Goal: Task Accomplishment & Management: Use online tool/utility

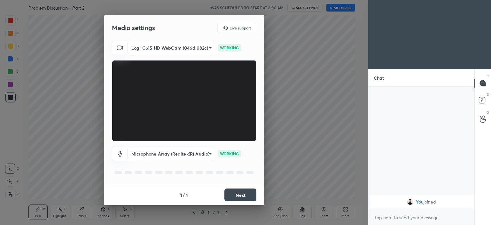
click at [238, 190] on button "Next" at bounding box center [241, 194] width 32 height 13
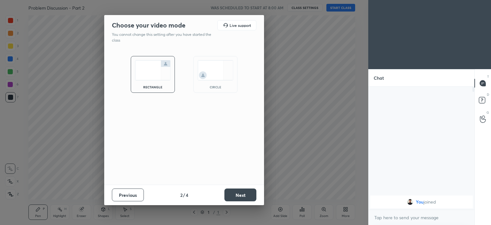
click at [210, 72] on img at bounding box center [216, 70] width 36 height 20
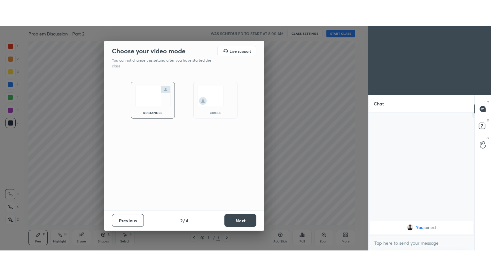
scroll to position [137, 104]
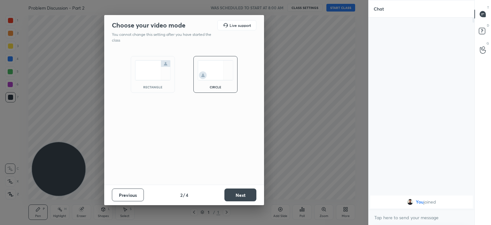
click at [242, 194] on button "Next" at bounding box center [241, 194] width 32 height 13
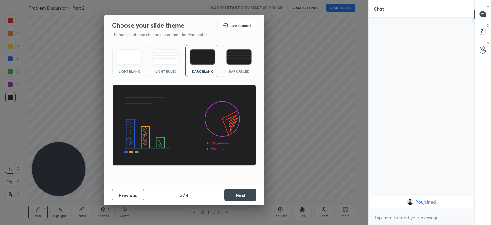
click at [241, 195] on button "Next" at bounding box center [241, 194] width 32 height 13
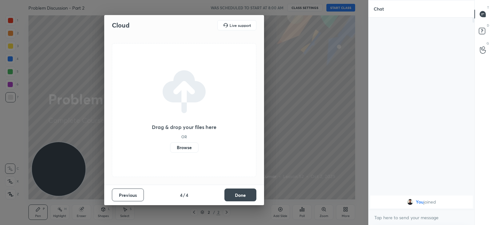
click at [182, 146] on label "Browse" at bounding box center [184, 147] width 28 height 10
click at [170, 146] on input "Browse" at bounding box center [170, 147] width 0 height 10
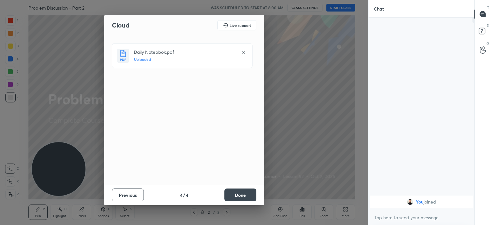
click at [242, 194] on button "Done" at bounding box center [241, 194] width 32 height 13
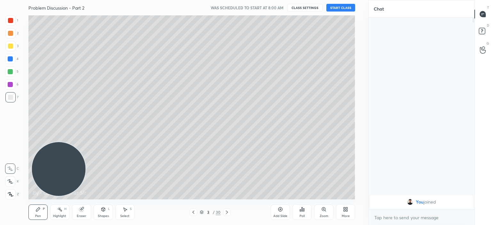
click at [194, 211] on icon at bounding box center [193, 212] width 5 height 5
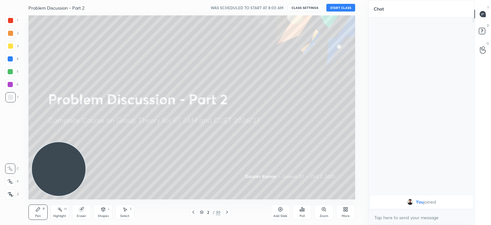
click at [334, 7] on button "START CLASS" at bounding box center [341, 8] width 29 height 8
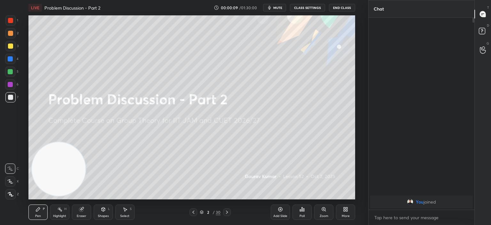
click at [272, 10] on icon "button" at bounding box center [269, 7] width 5 height 5
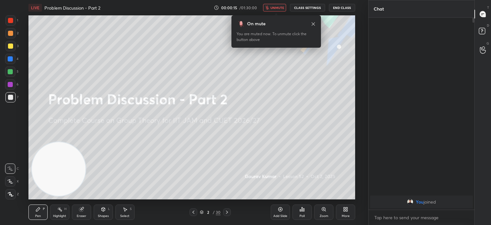
click at [274, 5] on button "unmute" at bounding box center [274, 8] width 23 height 8
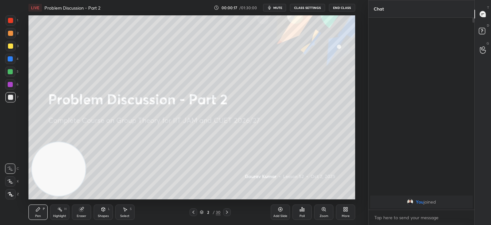
click at [341, 213] on div "More" at bounding box center [345, 211] width 19 height 15
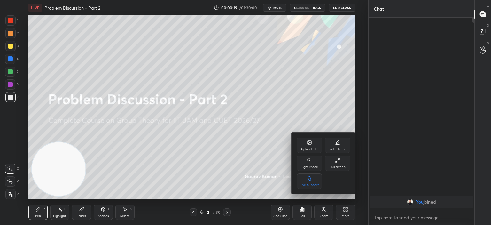
click at [338, 164] on div "Full screen F" at bounding box center [338, 162] width 26 height 15
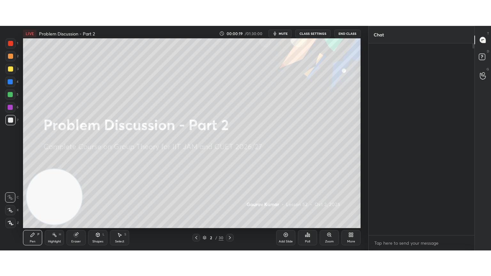
scroll to position [188, 104]
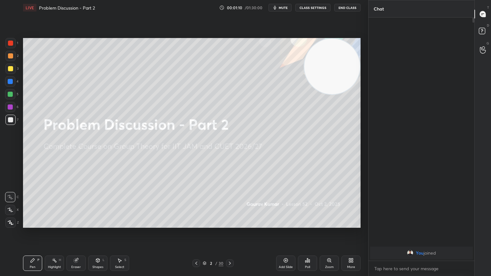
click at [11, 211] on icon at bounding box center [10, 210] width 5 height 4
click at [10, 43] on div at bounding box center [10, 43] width 5 height 5
click at [229, 225] on icon at bounding box center [229, 263] width 5 height 5
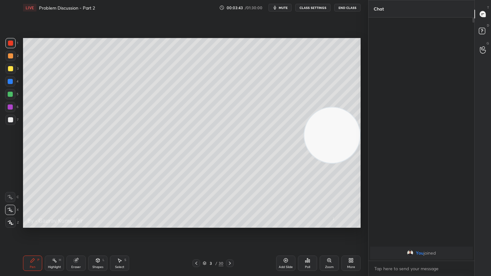
click at [11, 70] on div at bounding box center [10, 68] width 5 height 5
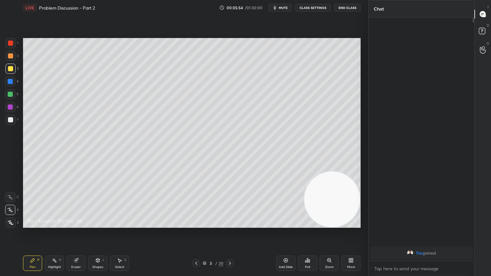
click at [10, 105] on div at bounding box center [10, 107] width 5 height 5
click at [77, 225] on icon at bounding box center [76, 261] width 4 height 4
click at [34, 225] on div "Pen P" at bounding box center [32, 263] width 19 height 15
click at [210, 225] on div "Pen P Highlight H Eraser Shapes L Select S 3 / 30 Add Slide Poll Zoom More" at bounding box center [192, 264] width 338 height 26
click at [229, 225] on icon at bounding box center [229, 263] width 5 height 5
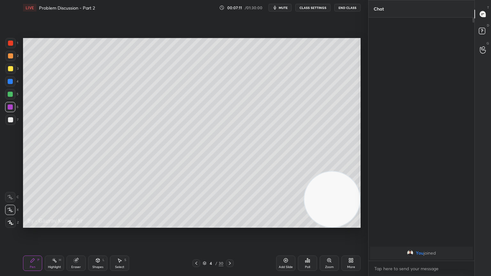
click at [75, 225] on div "Eraser" at bounding box center [76, 263] width 19 height 15
click at [36, 225] on div "Pen P" at bounding box center [32, 263] width 19 height 15
click at [230, 225] on icon at bounding box center [229, 263] width 5 height 5
click at [10, 44] on div at bounding box center [10, 43] width 5 height 5
click at [74, 225] on icon at bounding box center [76, 260] width 5 height 5
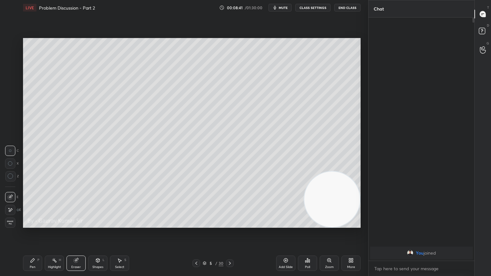
click at [29, 225] on div "Pen P" at bounding box center [32, 263] width 19 height 15
click at [11, 94] on div at bounding box center [10, 94] width 5 height 5
click at [10, 43] on div at bounding box center [10, 43] width 5 height 5
click at [77, 225] on icon at bounding box center [76, 261] width 4 height 4
click at [33, 225] on div "Pen" at bounding box center [33, 267] width 6 height 3
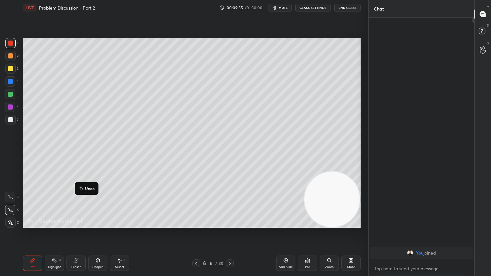
click at [10, 95] on div at bounding box center [10, 94] width 5 height 5
click at [9, 122] on div at bounding box center [10, 119] width 5 height 5
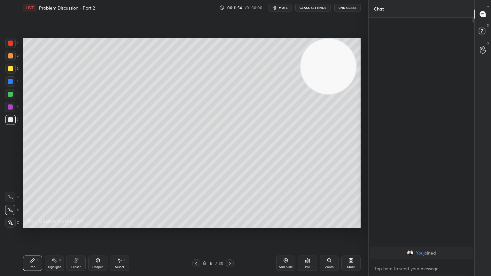
click at [75, 225] on div "Eraser" at bounding box center [76, 267] width 10 height 3
click at [32, 225] on div "Pen P" at bounding box center [32, 263] width 19 height 15
click at [277, 225] on div "Add Slide" at bounding box center [285, 263] width 19 height 15
click at [195, 225] on icon at bounding box center [196, 263] width 5 height 5
click at [228, 225] on icon at bounding box center [229, 263] width 5 height 5
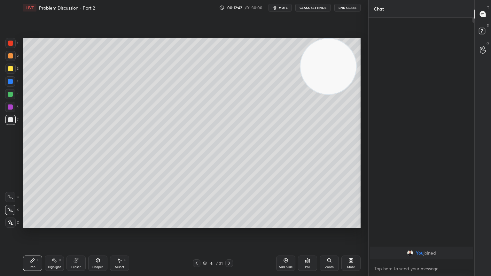
click at [83, 225] on div "Eraser" at bounding box center [76, 263] width 19 height 15
click at [31, 225] on div "Pen" at bounding box center [33, 267] width 6 height 3
click at [197, 225] on icon at bounding box center [196, 263] width 5 height 5
click at [229, 225] on icon at bounding box center [229, 263] width 5 height 5
click at [12, 41] on div at bounding box center [10, 43] width 5 height 5
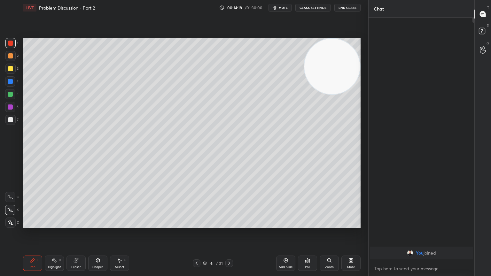
click at [10, 56] on div at bounding box center [10, 55] width 5 height 5
click at [11, 95] on div at bounding box center [10, 94] width 5 height 5
click at [230, 225] on icon at bounding box center [229, 263] width 2 height 3
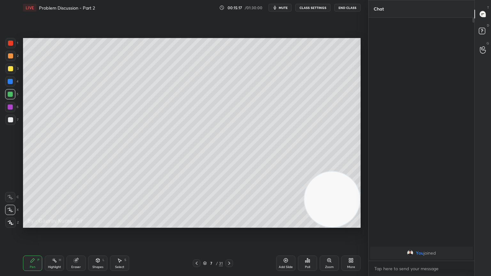
click at [12, 109] on div at bounding box center [10, 107] width 5 height 5
click at [76, 225] on div "Eraser" at bounding box center [76, 267] width 10 height 3
click at [32, 225] on icon at bounding box center [33, 261] width 4 height 4
click at [229, 225] on icon at bounding box center [229, 263] width 5 height 5
click at [13, 56] on div at bounding box center [10, 55] width 5 height 5
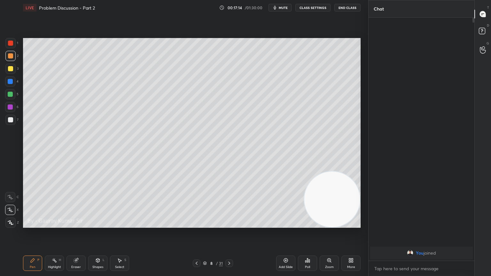
click at [10, 45] on div at bounding box center [10, 43] width 5 height 5
click at [8, 73] on div at bounding box center [10, 69] width 10 height 10
click at [79, 225] on div "Eraser" at bounding box center [76, 263] width 19 height 15
click at [10, 209] on div at bounding box center [10, 210] width 10 height 10
click at [30, 225] on div "Pen" at bounding box center [33, 267] width 6 height 3
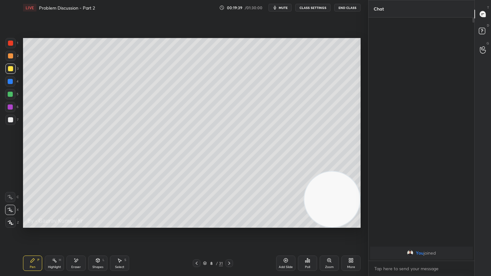
click at [11, 41] on div at bounding box center [10, 43] width 5 height 5
drag, startPoint x: 9, startPoint y: 55, endPoint x: 12, endPoint y: 51, distance: 4.7
click at [12, 55] on div at bounding box center [10, 55] width 5 height 5
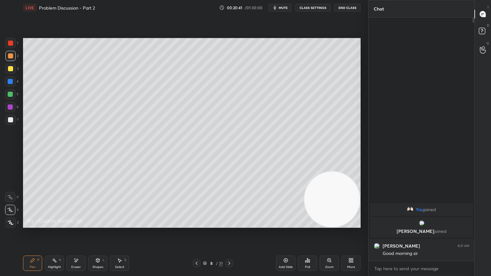
drag, startPoint x: 77, startPoint y: 264, endPoint x: 75, endPoint y: 254, distance: 10.0
click at [77, 225] on div "Eraser" at bounding box center [76, 263] width 19 height 15
drag, startPoint x: 31, startPoint y: 262, endPoint x: 35, endPoint y: 259, distance: 4.8
click at [31, 225] on div "Pen P" at bounding box center [32, 263] width 19 height 15
click at [12, 107] on div at bounding box center [10, 107] width 5 height 5
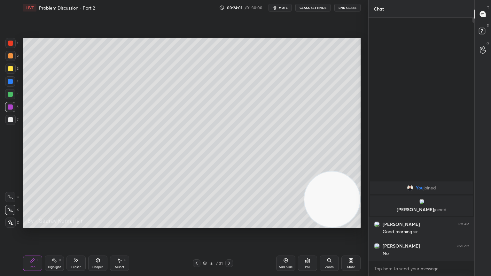
click at [228, 225] on icon at bounding box center [229, 263] width 5 height 5
click at [196, 225] on div at bounding box center [197, 264] width 8 height 8
click at [230, 225] on icon at bounding box center [229, 263] width 5 height 5
click at [74, 225] on div "Eraser" at bounding box center [76, 263] width 19 height 15
drag, startPoint x: 35, startPoint y: 261, endPoint x: 35, endPoint y: 250, distance: 10.9
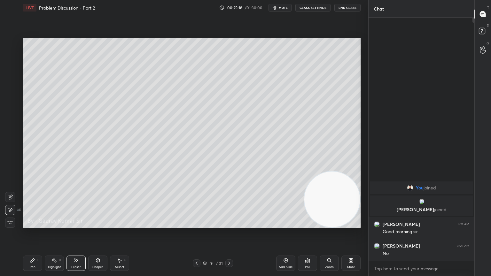
click at [36, 225] on div "Pen P" at bounding box center [32, 263] width 19 height 15
click at [8, 71] on div at bounding box center [10, 68] width 5 height 5
drag, startPoint x: 13, startPoint y: 121, endPoint x: 12, endPoint y: 117, distance: 3.9
click at [12, 121] on div at bounding box center [10, 119] width 5 height 5
drag, startPoint x: 78, startPoint y: 263, endPoint x: 92, endPoint y: 248, distance: 20.6
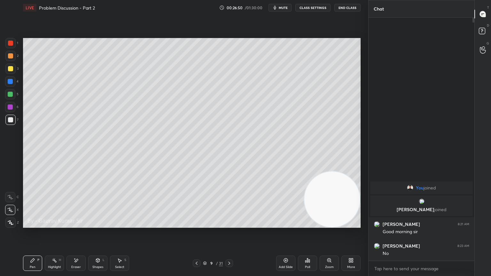
click at [80, 225] on div "Eraser" at bounding box center [76, 263] width 19 height 15
click at [35, 225] on icon at bounding box center [32, 260] width 5 height 5
click at [135, 225] on div "Setting up your live class Poll for secs No correct answer Start poll" at bounding box center [191, 132] width 343 height 235
click at [79, 225] on div "Eraser" at bounding box center [76, 263] width 19 height 15
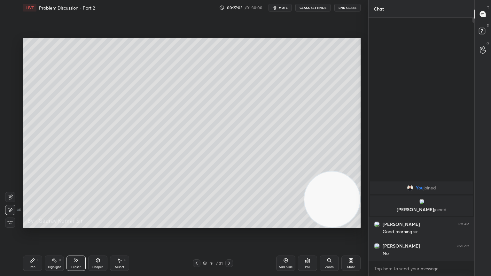
click at [120, 225] on icon at bounding box center [119, 260] width 5 height 5
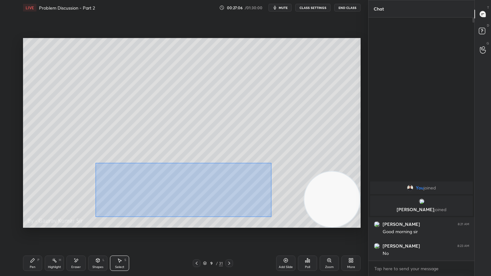
drag, startPoint x: 96, startPoint y: 163, endPoint x: 269, endPoint y: 217, distance: 181.6
click at [271, 218] on div "0 ° Undo Copy Duplicate Duplicate to new slide Delete" at bounding box center [192, 133] width 338 height 190
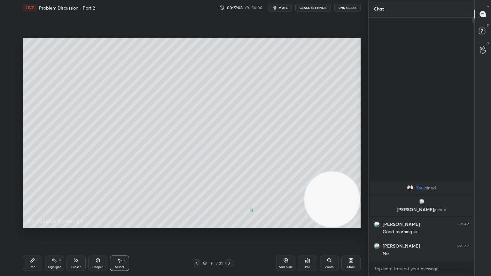
drag, startPoint x: 252, startPoint y: 212, endPoint x: 247, endPoint y: 207, distance: 7.5
click at [247, 207] on div "0 ° Undo Copy Duplicate Duplicate to new slide Delete" at bounding box center [192, 133] width 338 height 190
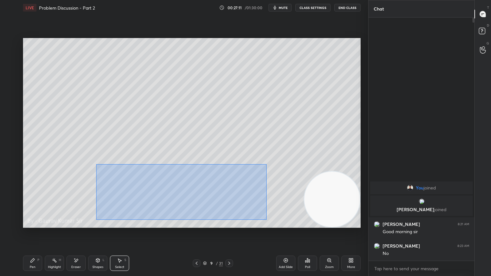
drag, startPoint x: 96, startPoint y: 164, endPoint x: 256, endPoint y: 218, distance: 168.3
click at [266, 220] on div "0 ° Undo Copy Duplicate Duplicate to new slide Delete" at bounding box center [192, 133] width 338 height 190
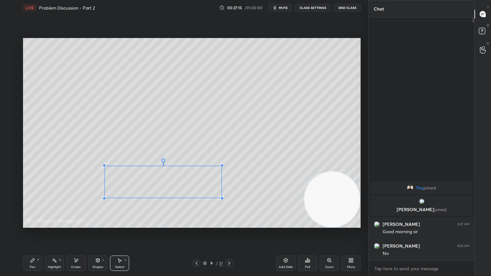
drag, startPoint x: 255, startPoint y: 212, endPoint x: 222, endPoint y: 198, distance: 36.4
click at [222, 198] on div at bounding box center [222, 198] width 3 height 3
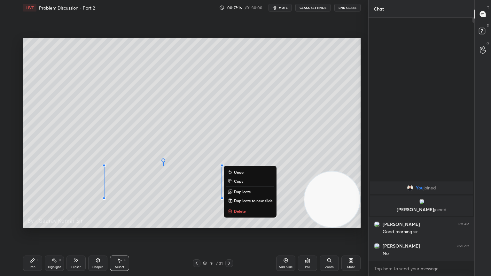
drag, startPoint x: 35, startPoint y: 258, endPoint x: 33, endPoint y: 255, distance: 3.6
click at [34, 225] on icon at bounding box center [32, 260] width 5 height 5
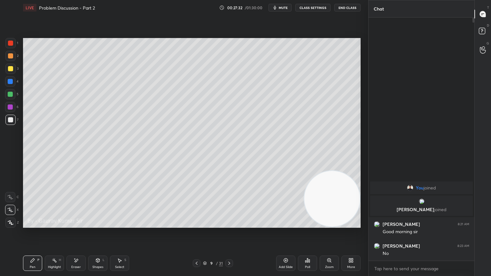
drag, startPoint x: 319, startPoint y: 203, endPoint x: 346, endPoint y: 95, distance: 111.7
click at [349, 171] on video at bounding box center [333, 199] width 56 height 56
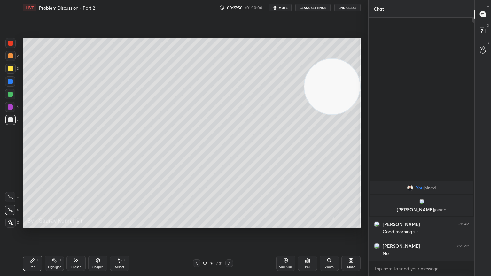
click at [230, 225] on icon at bounding box center [229, 263] width 5 height 5
click at [12, 67] on div at bounding box center [10, 68] width 5 height 5
drag, startPoint x: 333, startPoint y: 79, endPoint x: 345, endPoint y: 185, distance: 107.2
click at [345, 118] on video at bounding box center [333, 90] width 56 height 56
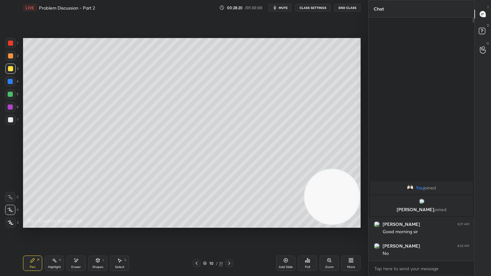
drag, startPoint x: 75, startPoint y: 266, endPoint x: 76, endPoint y: 253, distance: 13.5
click at [75, 225] on div "Eraser" at bounding box center [76, 267] width 10 height 3
drag, startPoint x: 37, startPoint y: 261, endPoint x: 37, endPoint y: 257, distance: 4.5
click at [37, 225] on div "P" at bounding box center [38, 260] width 2 height 3
click at [8, 121] on div at bounding box center [10, 119] width 5 height 5
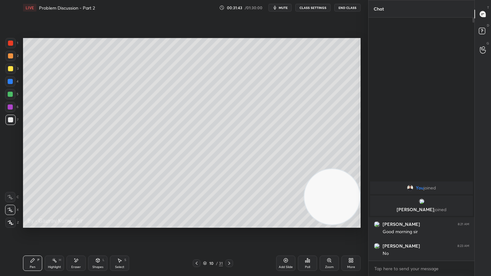
click at [197, 225] on icon at bounding box center [196, 263] width 5 height 5
click at [195, 225] on icon at bounding box center [196, 263] width 5 height 5
click at [197, 225] on icon at bounding box center [196, 263] width 5 height 5
click at [286, 225] on icon at bounding box center [285, 260] width 5 height 5
drag, startPoint x: 8, startPoint y: 43, endPoint x: 9, endPoint y: 39, distance: 4.2
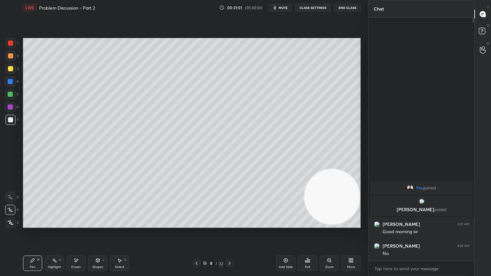
click at [8, 43] on div at bounding box center [10, 43] width 5 height 5
click at [76, 225] on div "Eraser" at bounding box center [76, 267] width 10 height 3
click at [33, 225] on div "Pen" at bounding box center [33, 267] width 6 height 3
click at [12, 94] on div at bounding box center [10, 94] width 5 height 5
click at [11, 119] on div at bounding box center [10, 119] width 5 height 5
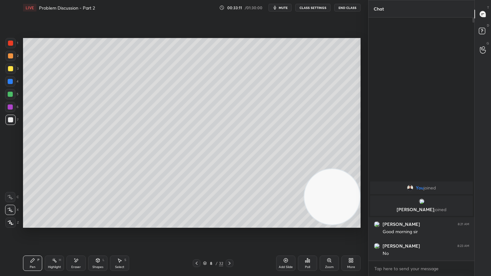
click at [196, 225] on icon at bounding box center [196, 263] width 5 height 5
click at [195, 225] on icon at bounding box center [196, 263] width 5 height 5
click at [197, 225] on icon at bounding box center [196, 263] width 5 height 5
click at [195, 225] on icon at bounding box center [196, 263] width 5 height 5
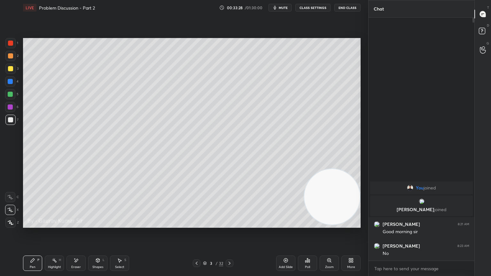
click at [231, 225] on icon at bounding box center [229, 263] width 5 height 5
click at [229, 225] on icon at bounding box center [229, 263] width 5 height 5
click at [227, 225] on icon at bounding box center [229, 263] width 5 height 5
click at [231, 225] on icon at bounding box center [229, 263] width 5 height 5
click at [230, 225] on icon at bounding box center [229, 263] width 5 height 5
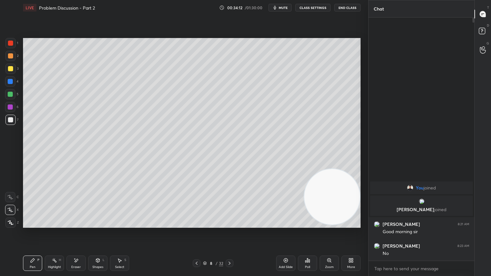
drag, startPoint x: 78, startPoint y: 262, endPoint x: 92, endPoint y: 231, distance: 34.8
click at [79, 225] on div "Eraser" at bounding box center [76, 263] width 19 height 15
click at [29, 225] on div "Pen P" at bounding box center [32, 263] width 19 height 15
click at [78, 225] on icon at bounding box center [76, 260] width 5 height 5
drag, startPoint x: 35, startPoint y: 262, endPoint x: 51, endPoint y: 237, distance: 30.1
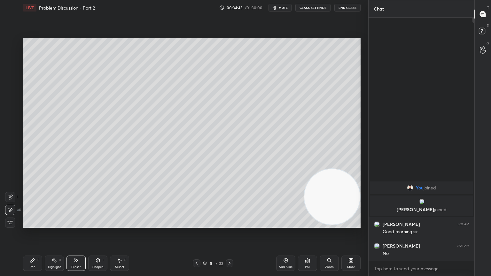
click at [35, 225] on icon at bounding box center [32, 260] width 5 height 5
drag, startPoint x: 79, startPoint y: 264, endPoint x: 79, endPoint y: 260, distance: 3.5
click at [79, 225] on div "Eraser" at bounding box center [76, 263] width 19 height 15
click at [34, 225] on div "Pen" at bounding box center [33, 267] width 6 height 3
drag, startPoint x: 321, startPoint y: 190, endPoint x: 343, endPoint y: 84, distance: 108.4
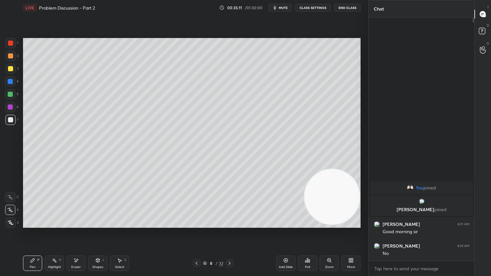
click at [352, 169] on video at bounding box center [333, 197] width 56 height 56
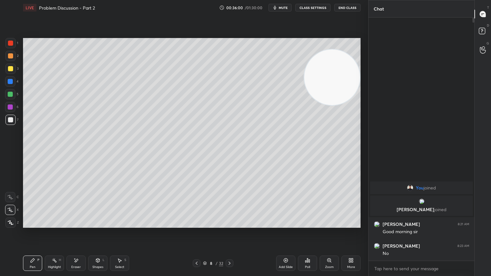
click at [231, 225] on icon at bounding box center [229, 263] width 5 height 5
click at [232, 225] on div at bounding box center [230, 264] width 8 height 8
click at [228, 225] on icon at bounding box center [229, 263] width 5 height 5
click at [230, 225] on icon at bounding box center [229, 263] width 5 height 5
click at [199, 225] on div at bounding box center [197, 264] width 8 height 8
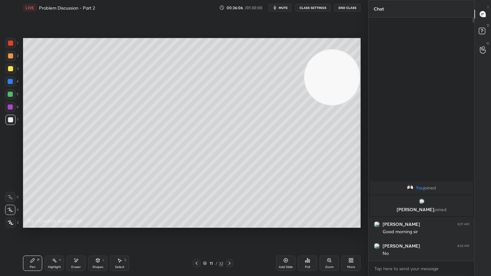
click at [232, 225] on div at bounding box center [230, 264] width 8 height 8
drag, startPoint x: 15, startPoint y: 44, endPoint x: 12, endPoint y: 44, distance: 3.8
click at [15, 45] on div at bounding box center [10, 43] width 10 height 10
click at [12, 95] on div at bounding box center [10, 94] width 5 height 5
click at [70, 225] on div "Eraser" at bounding box center [76, 263] width 19 height 15
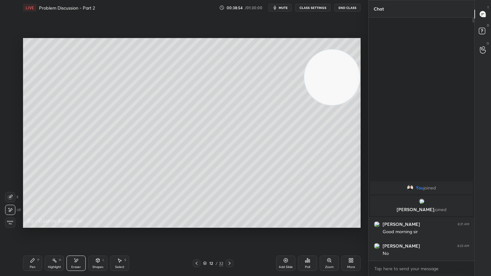
drag, startPoint x: 33, startPoint y: 264, endPoint x: 33, endPoint y: 258, distance: 5.8
click at [33, 225] on div "Pen P" at bounding box center [32, 263] width 19 height 15
click at [75, 225] on icon at bounding box center [75, 259] width 1 height 1
click at [77, 225] on icon at bounding box center [76, 260] width 5 height 5
click at [128, 225] on div "Setting up your live class Poll for secs No correct answer Start poll" at bounding box center [191, 132] width 343 height 235
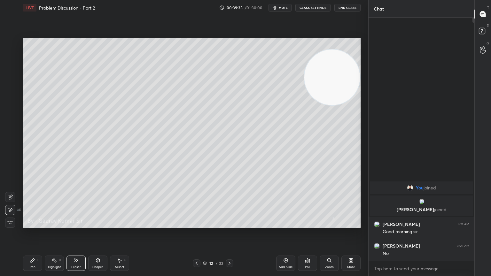
click at [77, 225] on div "Eraser" at bounding box center [76, 263] width 19 height 15
click at [30, 225] on div "Pen" at bounding box center [33, 267] width 6 height 3
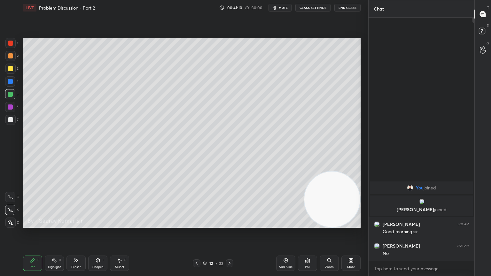
drag, startPoint x: 78, startPoint y: 262, endPoint x: 108, endPoint y: 232, distance: 43.2
click at [79, 225] on div "Eraser" at bounding box center [76, 263] width 19 height 15
click at [33, 225] on div "Pen" at bounding box center [33, 267] width 6 height 3
drag, startPoint x: 79, startPoint y: 264, endPoint x: 82, endPoint y: 257, distance: 7.8
click at [80, 225] on div "Eraser" at bounding box center [76, 263] width 19 height 15
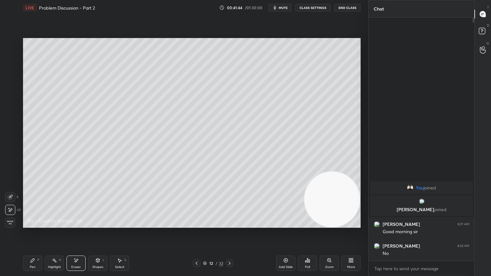
click at [33, 225] on icon at bounding box center [32, 260] width 5 height 5
click at [8, 108] on div at bounding box center [10, 107] width 5 height 5
drag, startPoint x: 10, startPoint y: 95, endPoint x: 18, endPoint y: 96, distance: 7.8
click at [11, 95] on div at bounding box center [10, 94] width 5 height 5
drag, startPoint x: 326, startPoint y: 200, endPoint x: 331, endPoint y: 107, distance: 92.3
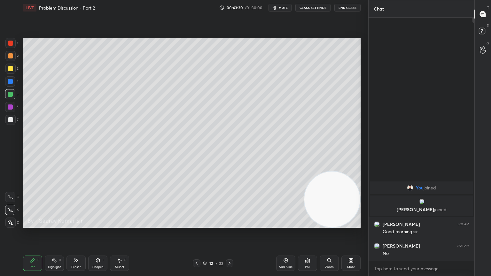
click at [331, 172] on video at bounding box center [333, 200] width 56 height 56
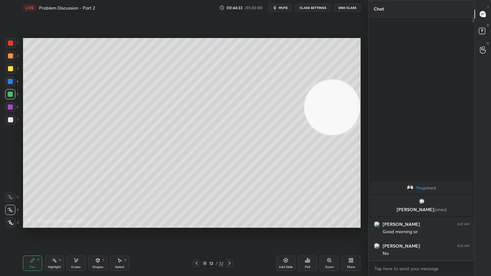
drag, startPoint x: 76, startPoint y: 266, endPoint x: 84, endPoint y: 263, distance: 8.3
click at [78, 225] on div "Eraser" at bounding box center [76, 267] width 10 height 3
click at [34, 225] on div "Pen P" at bounding box center [32, 263] width 19 height 15
click at [77, 225] on icon at bounding box center [76, 260] width 5 height 5
click at [33, 225] on div "Pen P" at bounding box center [32, 263] width 19 height 15
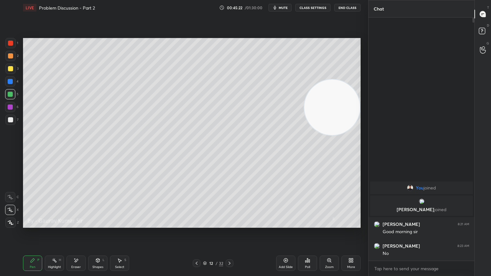
drag, startPoint x: 78, startPoint y: 261, endPoint x: 88, endPoint y: 236, distance: 27.1
click at [80, 225] on div "Eraser" at bounding box center [76, 263] width 19 height 15
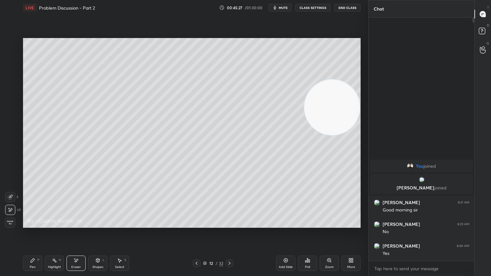
click at [37, 225] on div "Pen P" at bounding box center [32, 263] width 19 height 15
drag, startPoint x: 75, startPoint y: 267, endPoint x: 83, endPoint y: 229, distance: 39.3
click at [76, 225] on div "Eraser" at bounding box center [76, 267] width 10 height 3
drag, startPoint x: 36, startPoint y: 262, endPoint x: 41, endPoint y: 259, distance: 5.1
click at [37, 225] on div "Pen P" at bounding box center [32, 263] width 19 height 15
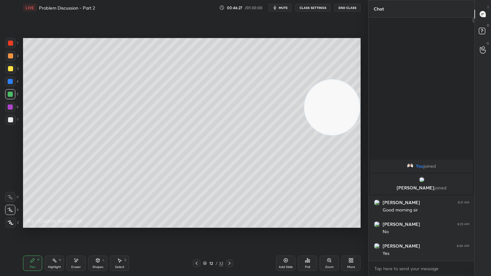
click at [79, 225] on div "Eraser" at bounding box center [76, 263] width 19 height 15
click at [35, 225] on div "Pen" at bounding box center [33, 267] width 6 height 3
drag, startPoint x: 83, startPoint y: 262, endPoint x: 90, endPoint y: 258, distance: 8.3
click at [86, 225] on div "Pen P Highlight H Eraser Shapes L Select S" at bounding box center [86, 263] width 127 height 15
drag, startPoint x: 76, startPoint y: 265, endPoint x: 79, endPoint y: 266, distance: 3.6
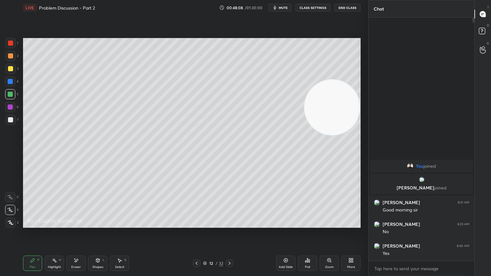
click at [77, 225] on div "Eraser" at bounding box center [76, 263] width 19 height 15
click at [35, 225] on div "Pen P" at bounding box center [32, 263] width 19 height 15
drag, startPoint x: 78, startPoint y: 266, endPoint x: 82, endPoint y: 263, distance: 4.3
click at [80, 225] on div "Eraser" at bounding box center [76, 267] width 10 height 3
click at [36, 225] on div "Pen P" at bounding box center [32, 263] width 19 height 15
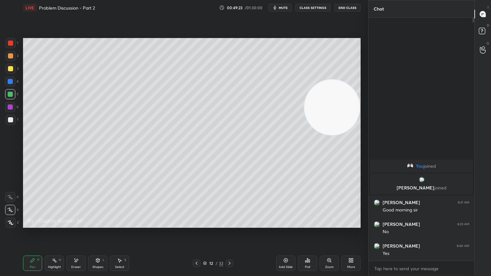
click at [231, 225] on icon at bounding box center [229, 263] width 5 height 5
click at [9, 55] on div at bounding box center [10, 55] width 5 height 5
click at [14, 109] on div at bounding box center [10, 107] width 10 height 10
click at [310, 81] on div "Setting up your live class Poll for secs No correct answer Start poll" at bounding box center [192, 133] width 338 height 190
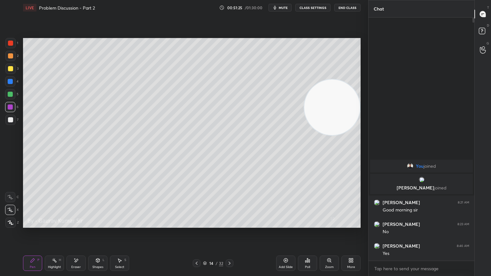
click at [310, 84] on div "Setting up your live class Poll for secs No correct answer Start poll" at bounding box center [192, 133] width 338 height 190
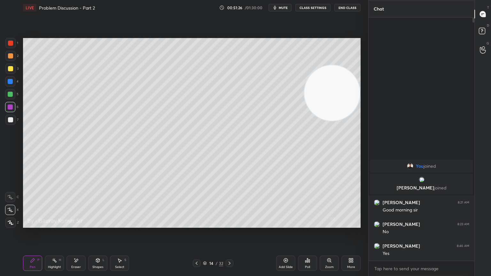
drag, startPoint x: 326, startPoint y: 101, endPoint x: 337, endPoint y: 62, distance: 41.1
click at [339, 65] on video at bounding box center [333, 93] width 56 height 56
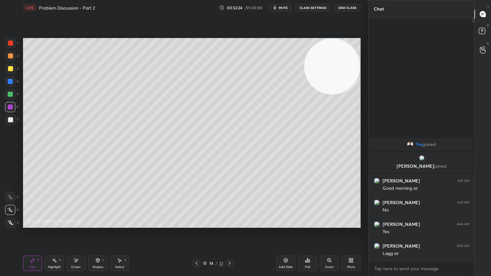
drag, startPoint x: 73, startPoint y: 264, endPoint x: 99, endPoint y: 230, distance: 42.0
click at [75, 225] on div "Eraser" at bounding box center [76, 263] width 19 height 15
click at [33, 225] on div "Pen P" at bounding box center [32, 263] width 19 height 15
drag, startPoint x: 77, startPoint y: 267, endPoint x: 104, endPoint y: 235, distance: 42.0
click at [79, 225] on div "Eraser" at bounding box center [76, 267] width 10 height 3
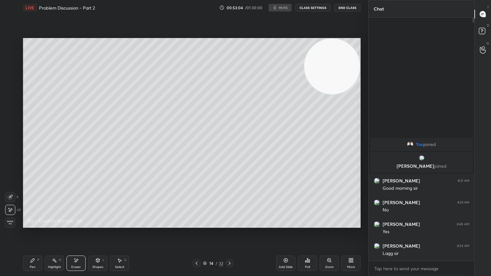
click at [32, 225] on div "Pen P" at bounding box center [32, 263] width 19 height 15
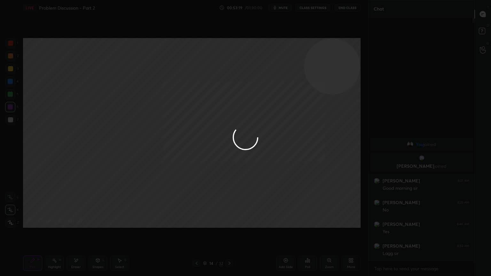
click at [86, 199] on div "1 2 3 4 5 6 7 C X Z E E Erase all H H LIVE Problem Discussion - Part 2 00:53:19…" at bounding box center [245, 138] width 491 height 276
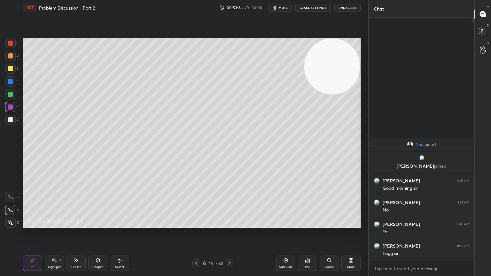
click at [75, 225] on icon at bounding box center [76, 260] width 5 height 5
click at [37, 225] on div "Pen P" at bounding box center [32, 263] width 19 height 15
click at [81, 225] on div "Eraser" at bounding box center [76, 263] width 19 height 15
click at [34, 225] on div "Pen" at bounding box center [33, 267] width 6 height 3
click at [231, 225] on icon at bounding box center [229, 263] width 5 height 5
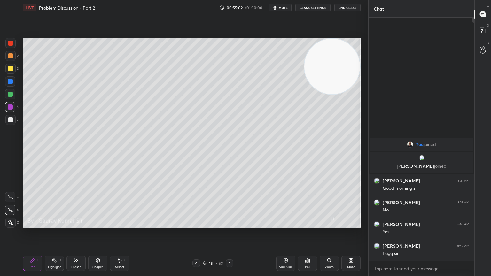
click at [12, 40] on div at bounding box center [10, 43] width 10 height 10
click at [196, 225] on icon at bounding box center [196, 263] width 5 height 5
drag, startPoint x: 232, startPoint y: 263, endPoint x: 232, endPoint y: 259, distance: 3.9
click at [232, 225] on icon at bounding box center [229, 263] width 5 height 5
drag, startPoint x: 78, startPoint y: 266, endPoint x: 84, endPoint y: 257, distance: 11.3
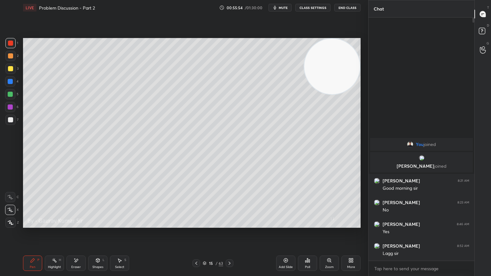
click at [80, 225] on div "Eraser" at bounding box center [76, 267] width 10 height 3
click at [41, 225] on div "Pen P" at bounding box center [32, 263] width 19 height 15
click at [288, 9] on span "mute" at bounding box center [283, 7] width 9 height 4
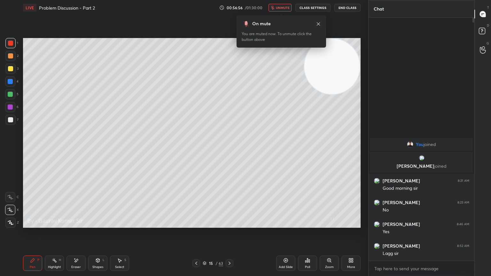
click at [289, 9] on span "unmute" at bounding box center [283, 7] width 14 height 4
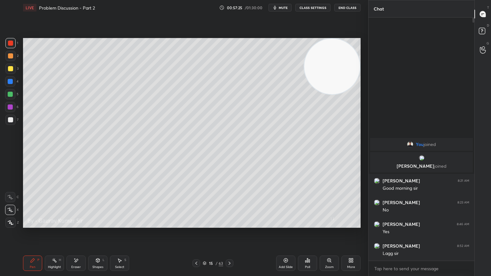
click at [9, 69] on div at bounding box center [10, 68] width 5 height 5
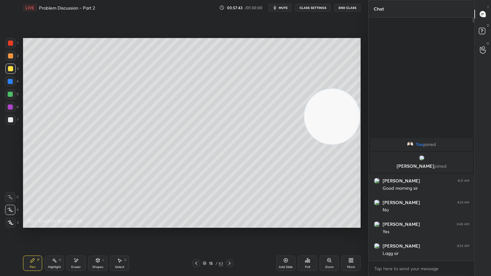
drag, startPoint x: 312, startPoint y: 80, endPoint x: 318, endPoint y: 121, distance: 41.8
click at [318, 119] on video at bounding box center [333, 117] width 56 height 56
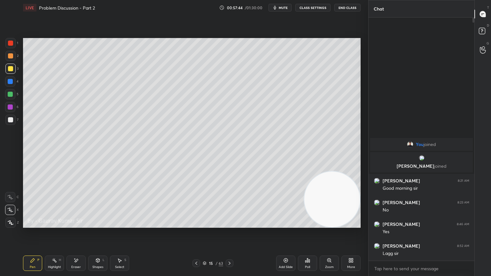
drag, startPoint x: 322, startPoint y: 130, endPoint x: 323, endPoint y: 210, distance: 80.3
click at [323, 210] on video at bounding box center [333, 200] width 56 height 56
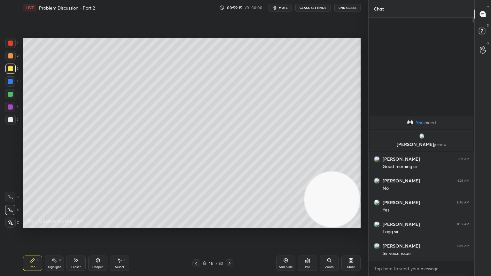
click at [286, 6] on span "mute" at bounding box center [283, 7] width 9 height 4
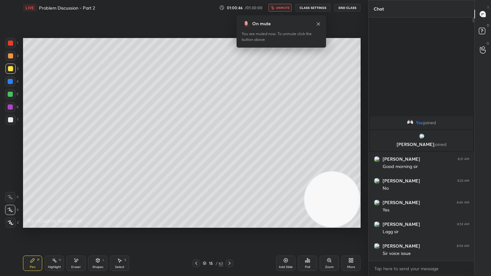
drag, startPoint x: 279, startPoint y: 32, endPoint x: 266, endPoint y: 25, distance: 14.9
click at [266, 26] on div "On mute You are muted now. To unmute click the button above" at bounding box center [282, 31] width 90 height 32
click at [282, 6] on span "unmute" at bounding box center [283, 7] width 14 height 4
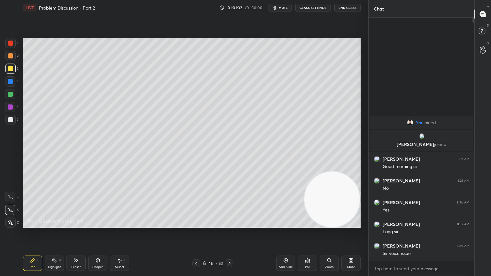
drag, startPoint x: 12, startPoint y: 108, endPoint x: 18, endPoint y: 107, distance: 6.1
click at [12, 108] on div at bounding box center [10, 107] width 5 height 5
click at [78, 225] on div "Eraser" at bounding box center [76, 263] width 19 height 15
click at [31, 225] on div "Pen" at bounding box center [33, 267] width 6 height 3
drag, startPoint x: 80, startPoint y: 261, endPoint x: 88, endPoint y: 257, distance: 9.5
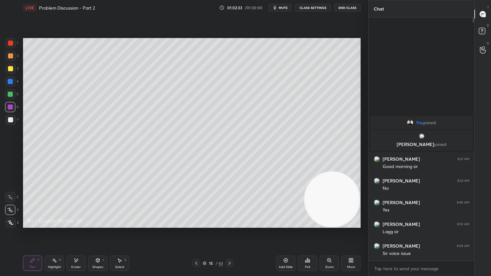
click at [86, 225] on div "Pen P Highlight H Eraser Shapes L Select S" at bounding box center [86, 263] width 127 height 15
drag, startPoint x: 81, startPoint y: 262, endPoint x: 100, endPoint y: 247, distance: 24.6
click at [82, 225] on div "Eraser" at bounding box center [76, 263] width 19 height 15
click at [36, 225] on div "Pen P" at bounding box center [32, 263] width 19 height 15
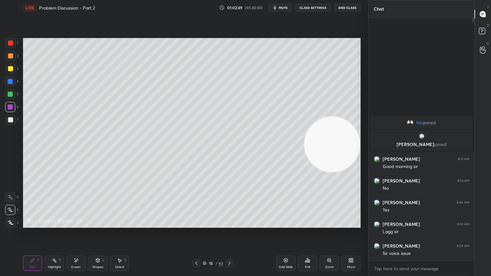
drag, startPoint x: 351, startPoint y: 151, endPoint x: 366, endPoint y: 49, distance: 103.1
click at [366, 52] on div "1 2 3 4 5 6 7 C X Z E E Erase all H H LIVE Problem Discussion - Part 2 01:02:49…" at bounding box center [184, 138] width 369 height 276
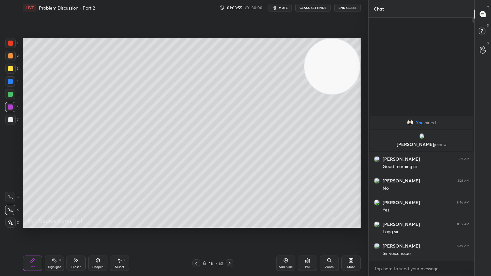
drag, startPoint x: 229, startPoint y: 266, endPoint x: 230, endPoint y: 232, distance: 34.3
click at [229, 225] on icon at bounding box center [229, 263] width 5 height 5
click at [9, 68] on div at bounding box center [10, 68] width 5 height 5
click at [284, 6] on span "mute" at bounding box center [283, 7] width 9 height 4
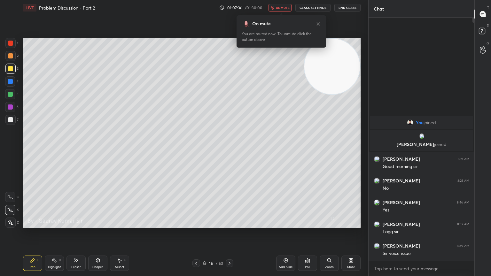
click at [284, 6] on span "unmute" at bounding box center [283, 7] width 14 height 4
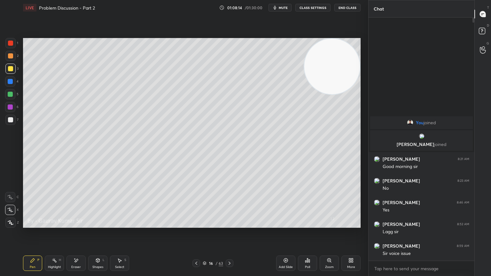
click at [228, 225] on icon at bounding box center [229, 263] width 5 height 5
click at [12, 44] on div at bounding box center [10, 43] width 5 height 5
click at [12, 58] on div at bounding box center [10, 55] width 5 height 5
click at [11, 68] on div at bounding box center [10, 68] width 5 height 5
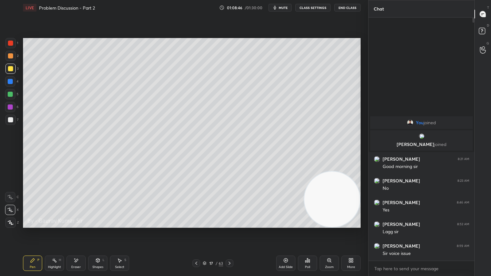
drag, startPoint x: 325, startPoint y: 53, endPoint x: 335, endPoint y: 221, distance: 167.9
click at [328, 225] on div "Setting up your live class Poll for secs No correct answer Start poll" at bounding box center [191, 132] width 343 height 235
drag, startPoint x: 10, startPoint y: 108, endPoint x: 21, endPoint y: 104, distance: 12.2
click at [12, 108] on div at bounding box center [10, 107] width 5 height 5
drag, startPoint x: 78, startPoint y: 265, endPoint x: 79, endPoint y: 261, distance: 3.6
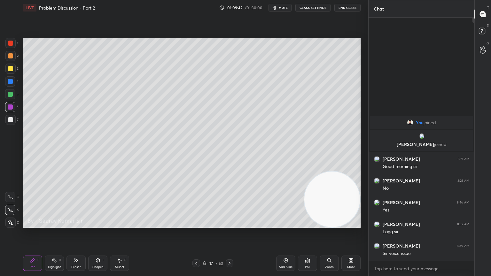
click at [78, 225] on div "Eraser" at bounding box center [76, 263] width 19 height 15
click at [37, 225] on div "Pen P" at bounding box center [32, 263] width 19 height 15
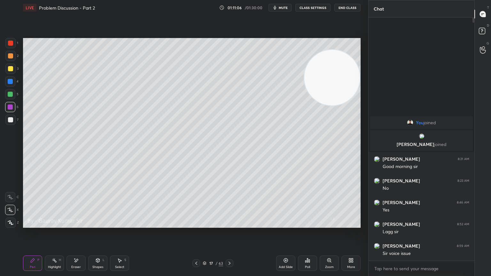
drag, startPoint x: 323, startPoint y: 203, endPoint x: 358, endPoint y: 74, distance: 134.0
click at [359, 74] on video at bounding box center [333, 78] width 56 height 56
click at [12, 120] on div at bounding box center [10, 119] width 5 height 5
drag, startPoint x: 229, startPoint y: 264, endPoint x: 228, endPoint y: 240, distance: 24.0
click at [229, 225] on icon at bounding box center [229, 263] width 5 height 5
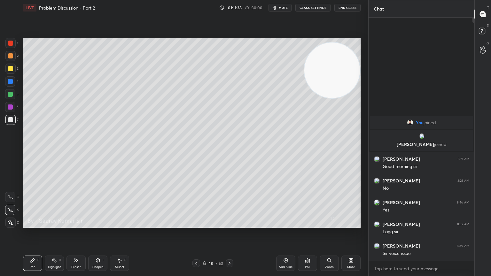
click at [10, 56] on div at bounding box center [10, 55] width 5 height 5
drag, startPoint x: 316, startPoint y: 96, endPoint x: 316, endPoint y: 180, distance: 84.1
click at [316, 98] on video at bounding box center [333, 71] width 56 height 56
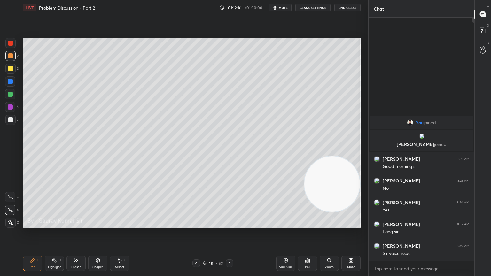
click at [11, 108] on div at bounding box center [10, 107] width 5 height 5
click at [77, 225] on div "Eraser" at bounding box center [76, 263] width 19 height 15
click at [24, 225] on div "Pen P" at bounding box center [32, 263] width 19 height 15
drag, startPoint x: 79, startPoint y: 263, endPoint x: 123, endPoint y: 229, distance: 55.2
click at [80, 225] on div "Eraser" at bounding box center [76, 263] width 19 height 15
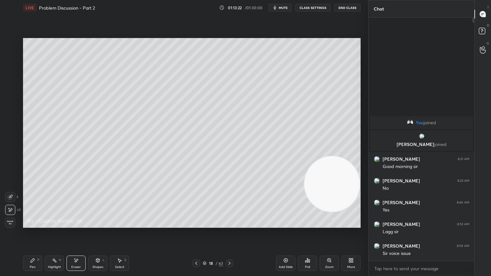
click at [27, 225] on div "Pen P" at bounding box center [32, 263] width 19 height 15
drag, startPoint x: 230, startPoint y: 264, endPoint x: 231, endPoint y: 242, distance: 22.1
click at [230, 225] on icon at bounding box center [229, 263] width 5 height 5
drag, startPoint x: 231, startPoint y: 265, endPoint x: 233, endPoint y: 262, distance: 3.3
click at [233, 225] on div at bounding box center [230, 264] width 8 height 8
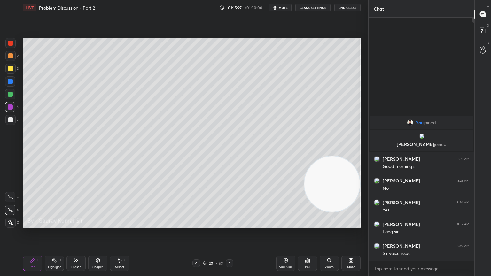
click at [12, 56] on div at bounding box center [10, 56] width 10 height 10
drag, startPoint x: 9, startPoint y: 93, endPoint x: 12, endPoint y: 89, distance: 5.8
click at [11, 92] on div at bounding box center [10, 94] width 5 height 5
drag, startPoint x: 72, startPoint y: 264, endPoint x: 72, endPoint y: 260, distance: 4.2
click at [72, 225] on div "Eraser" at bounding box center [76, 263] width 19 height 15
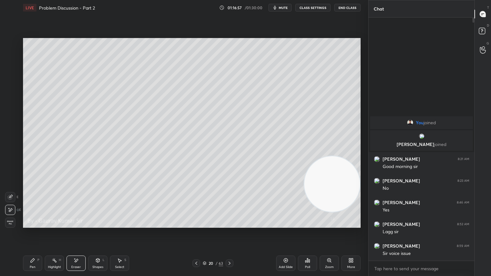
drag, startPoint x: 33, startPoint y: 265, endPoint x: 33, endPoint y: 258, distance: 7.0
click at [33, 225] on div "Pen P" at bounding box center [32, 263] width 19 height 15
drag, startPoint x: 79, startPoint y: 261, endPoint x: 95, endPoint y: 238, distance: 27.4
click at [82, 225] on div "Eraser" at bounding box center [76, 263] width 19 height 15
drag, startPoint x: 33, startPoint y: 266, endPoint x: 32, endPoint y: 261, distance: 4.5
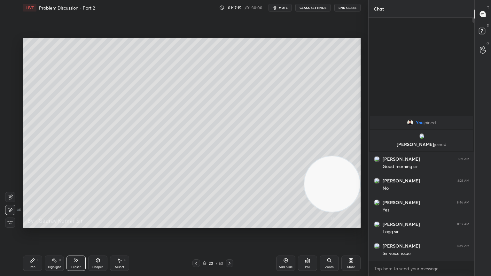
click at [33, 225] on div "Pen" at bounding box center [33, 267] width 6 height 3
drag, startPoint x: 329, startPoint y: 180, endPoint x: 365, endPoint y: 44, distance: 140.9
click at [356, 156] on video at bounding box center [333, 184] width 56 height 56
click at [367, 44] on div "1 2 3 4 5 6 7 C X Z E E Erase all H H LIVE Problem Discussion - Part 2 01:17:47…" at bounding box center [184, 138] width 369 height 276
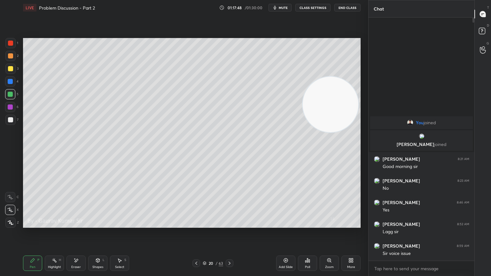
drag, startPoint x: 327, startPoint y: 101, endPoint x: 353, endPoint y: 32, distance: 73.9
click at [353, 32] on div "Setting up your live class Poll for secs No correct answer Start poll" at bounding box center [191, 132] width 343 height 235
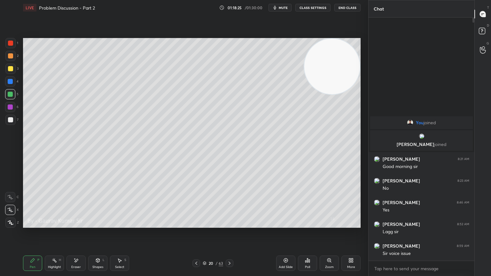
drag, startPoint x: 228, startPoint y: 263, endPoint x: 230, endPoint y: 258, distance: 5.2
click at [229, 225] on icon at bounding box center [229, 263] width 5 height 5
click at [77, 225] on div "Eraser" at bounding box center [76, 263] width 19 height 15
drag, startPoint x: 35, startPoint y: 266, endPoint x: 67, endPoint y: 235, distance: 44.1
click at [36, 225] on div "Pen P" at bounding box center [32, 263] width 19 height 15
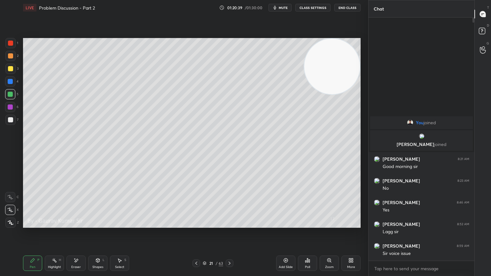
click at [228, 225] on icon at bounding box center [229, 263] width 5 height 5
drag, startPoint x: 7, startPoint y: 69, endPoint x: 20, endPoint y: 54, distance: 20.9
click at [8, 69] on div at bounding box center [10, 68] width 5 height 5
drag, startPoint x: 10, startPoint y: 93, endPoint x: 16, endPoint y: 87, distance: 7.7
click at [11, 93] on div at bounding box center [10, 94] width 5 height 5
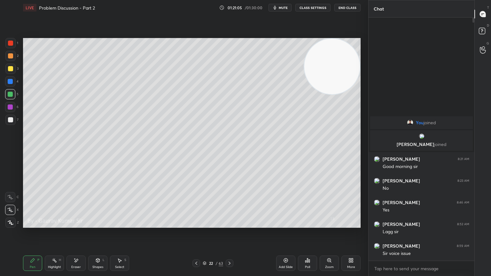
click at [194, 225] on icon at bounding box center [196, 263] width 5 height 5
drag, startPoint x: 195, startPoint y: 265, endPoint x: 193, endPoint y: 257, distance: 8.5
click at [195, 225] on icon at bounding box center [196, 263] width 5 height 5
click at [229, 225] on icon at bounding box center [229, 263] width 5 height 5
click at [228, 225] on icon at bounding box center [229, 263] width 5 height 5
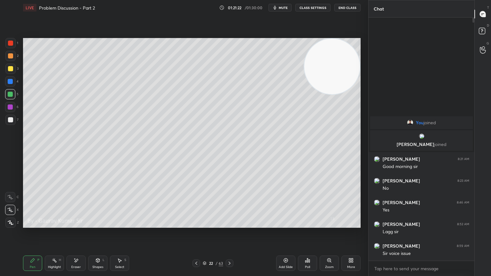
drag, startPoint x: 328, startPoint y: 130, endPoint x: 323, endPoint y: 184, distance: 54.3
click at [322, 94] on video at bounding box center [333, 67] width 56 height 56
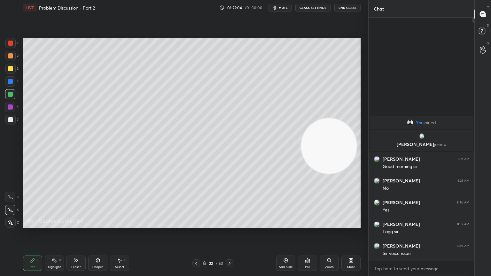
drag, startPoint x: 316, startPoint y: 174, endPoint x: 353, endPoint y: 67, distance: 113.8
click at [361, 61] on div "Setting up your live class Poll for secs No correct answer Start poll" at bounding box center [191, 132] width 343 height 235
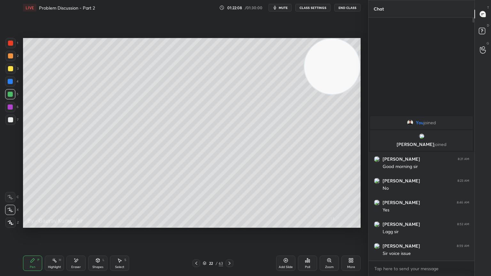
click at [11, 120] on div at bounding box center [10, 119] width 5 height 5
click at [196, 225] on icon at bounding box center [196, 263] width 5 height 5
click at [230, 225] on icon at bounding box center [229, 263] width 5 height 5
drag, startPoint x: 16, startPoint y: 45, endPoint x: 19, endPoint y: 45, distance: 3.5
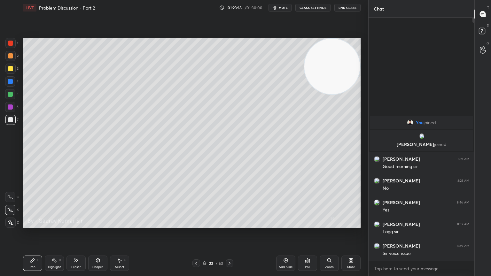
click at [17, 45] on div "1" at bounding box center [11, 43] width 13 height 10
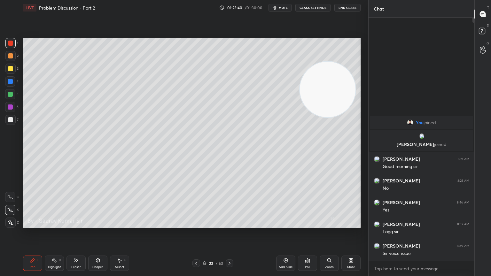
drag, startPoint x: 325, startPoint y: 58, endPoint x: 301, endPoint y: 232, distance: 175.7
click at [301, 225] on div "Setting up your live class Poll for secs No correct answer Start poll" at bounding box center [191, 132] width 343 height 235
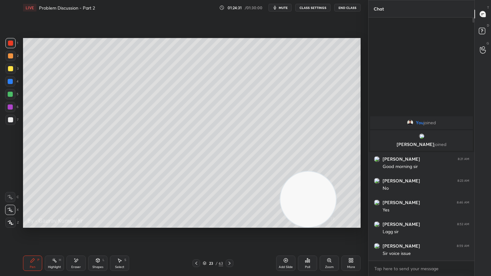
click at [305, 225] on div "Poll" at bounding box center [307, 263] width 19 height 15
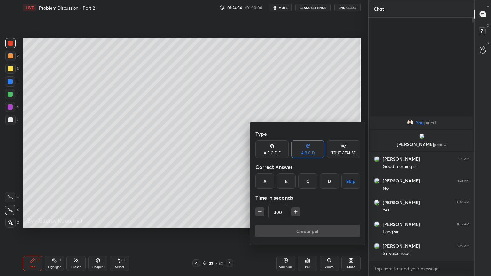
click at [352, 180] on button "Skip" at bounding box center [351, 181] width 19 height 15
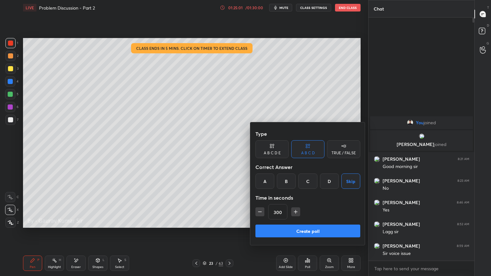
click at [322, 225] on button "Create poll" at bounding box center [308, 231] width 105 height 13
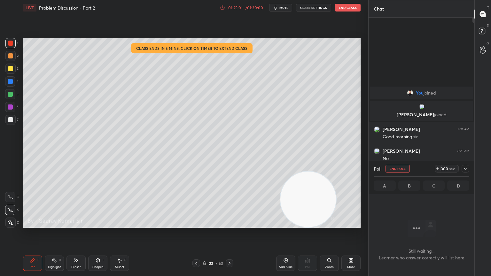
scroll to position [2, 2]
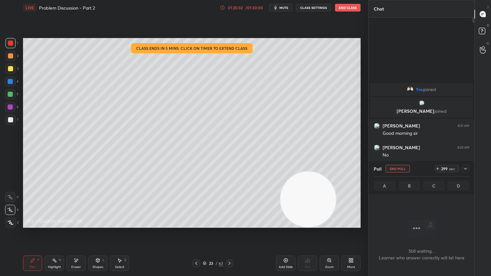
click at [194, 225] on div "Setting up your live class Class ends in 5 mins. Click on timer to extend class…" at bounding box center [191, 132] width 343 height 235
drag, startPoint x: 72, startPoint y: 262, endPoint x: 73, endPoint y: 258, distance: 5.1
click at [72, 225] on div "Eraser" at bounding box center [76, 263] width 19 height 15
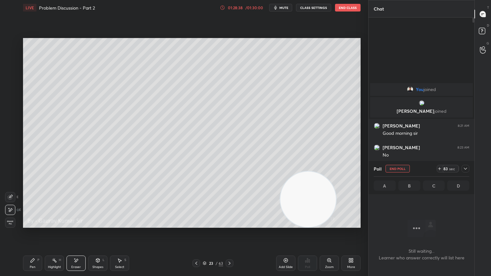
drag, startPoint x: 31, startPoint y: 266, endPoint x: 31, endPoint y: 261, distance: 5.1
click at [32, 225] on div "Pen" at bounding box center [33, 267] width 6 height 3
drag, startPoint x: 75, startPoint y: 266, endPoint x: 103, endPoint y: 239, distance: 39.8
click at [75, 225] on div "Eraser" at bounding box center [76, 267] width 10 height 3
click at [37, 225] on div "Pen P" at bounding box center [32, 263] width 19 height 15
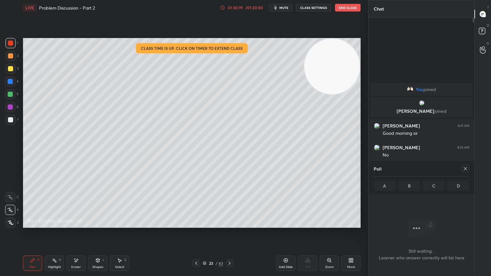
drag, startPoint x: 305, startPoint y: 209, endPoint x: 363, endPoint y: 42, distance: 176.8
click at [364, 41] on div "1 2 3 4 5 6 7 C X Z E E Erase all H H LIVE Problem Discussion - Part 2 01:30:19…" at bounding box center [184, 138] width 369 height 276
click at [357, 6] on button "End Class" at bounding box center [348, 8] width 26 height 8
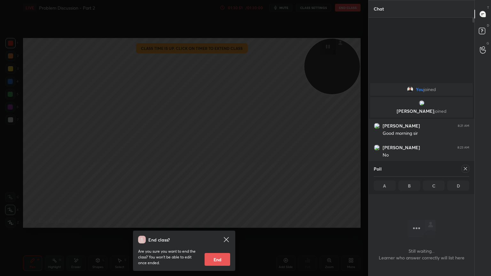
drag, startPoint x: 224, startPoint y: 264, endPoint x: 227, endPoint y: 258, distance: 6.0
click at [223, 225] on button "End" at bounding box center [218, 259] width 26 height 13
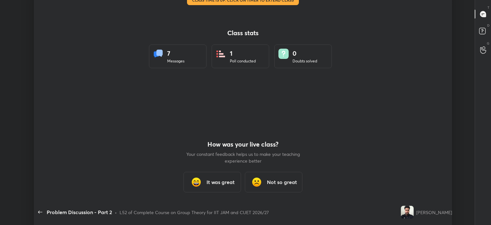
scroll to position [31804, 31502]
type textarea "x"
